Goal: Obtain resource: Download file/media

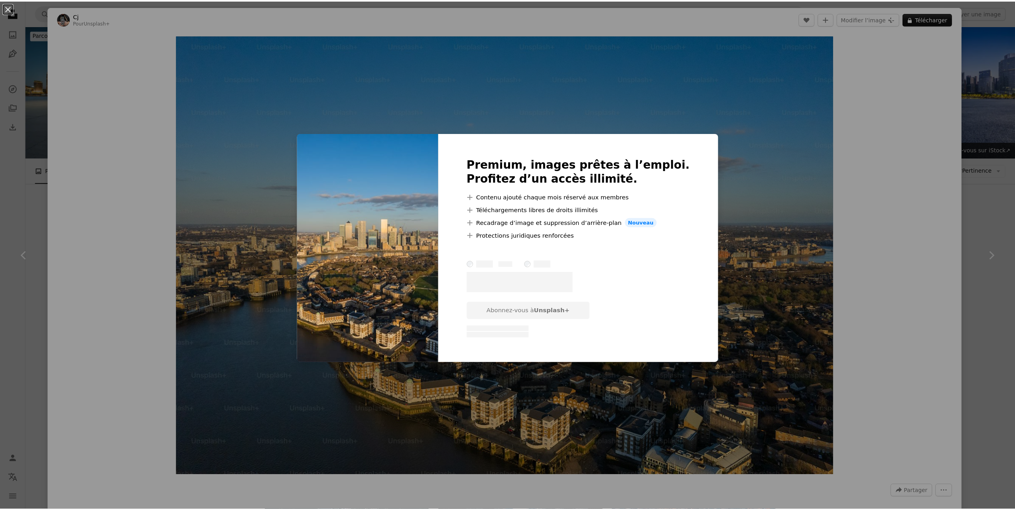
scroll to position [199, 0]
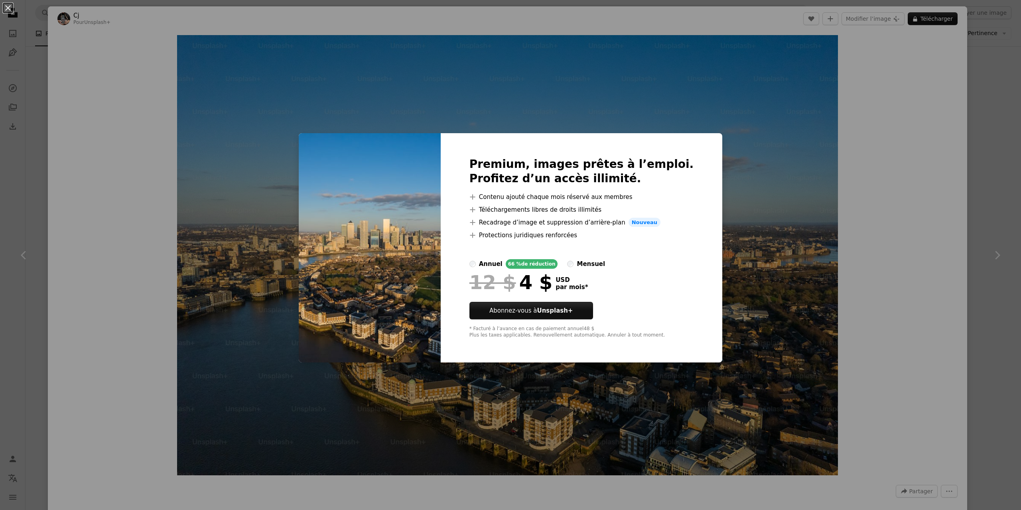
click at [807, 235] on div "An X shape Premium, images prêtes à l’emploi. Profitez d’un accès illimité. A p…" at bounding box center [510, 255] width 1021 height 510
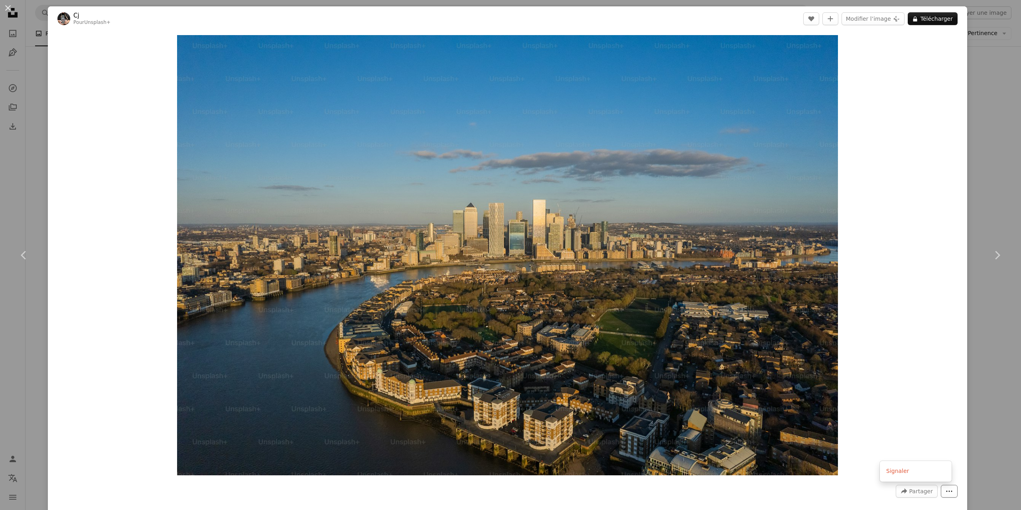
click at [941, 492] on button "More Actions" at bounding box center [949, 491] width 17 height 13
click at [889, 390] on dialog "An X shape Chevron left Chevron right Cj Pour Unsplash+ A heart A plus sign Mod…" at bounding box center [510, 255] width 1021 height 510
drag, startPoint x: 989, startPoint y: 59, endPoint x: 983, endPoint y: 59, distance: 6.8
click at [989, 59] on div "An X shape Chevron left Chevron right Cj Pour Unsplash+ A heart A plus sign Mod…" at bounding box center [510, 255] width 1021 height 510
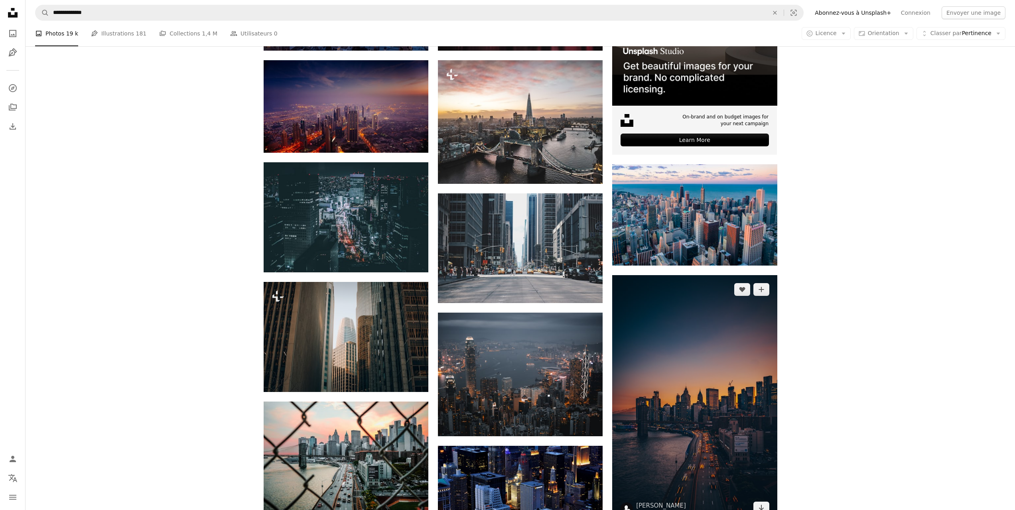
scroll to position [518, 0]
